Goal: Transaction & Acquisition: Purchase product/service

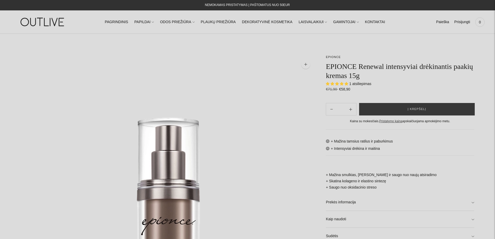
select select "**********"
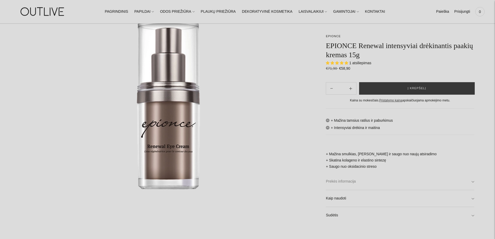
scroll to position [130, 0]
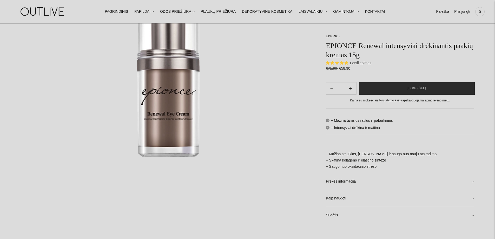
click at [413, 89] on span "Į krepšelį" at bounding box center [417, 88] width 18 height 5
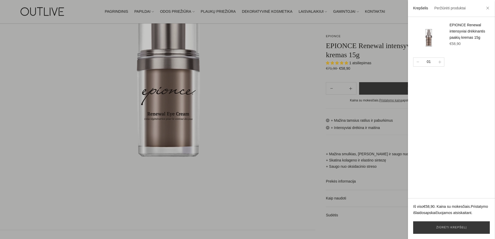
scroll to position [52, 0]
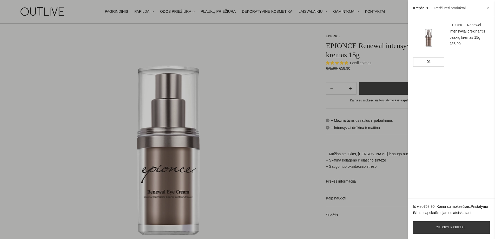
click at [281, 67] on div at bounding box center [247, 119] width 495 height 239
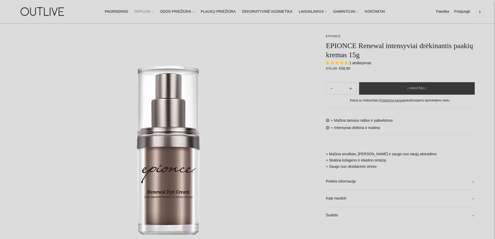
click at [154, 13] on span at bounding box center [153, 11] width 2 height 5
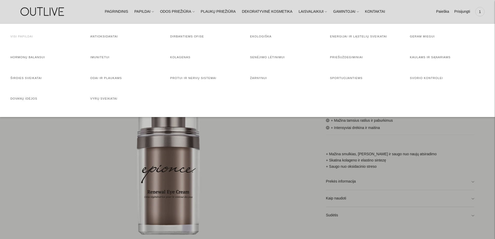
click at [25, 36] on link "Visi papildai" at bounding box center [21, 36] width 23 height 3
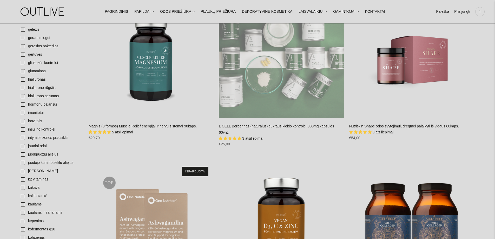
scroll to position [598, 0]
